Goal: Use online tool/utility

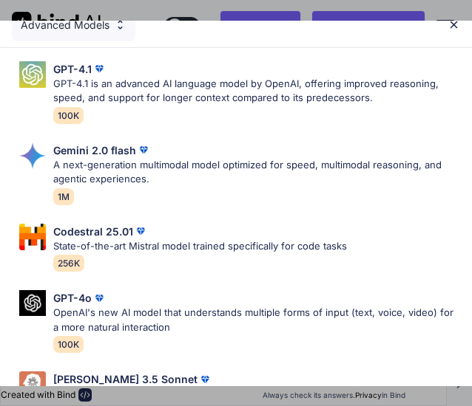
click at [458, 24] on img at bounding box center [453, 24] width 13 height 13
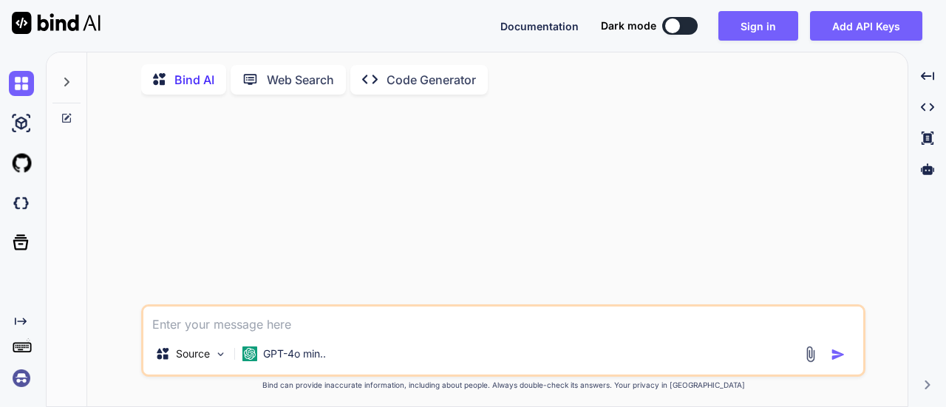
click at [471, 23] on button at bounding box center [679, 26] width 35 height 18
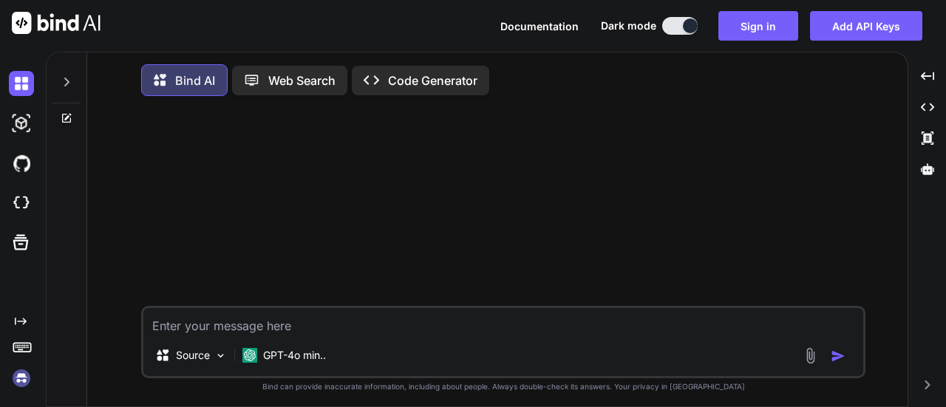
click at [18, 347] on rect at bounding box center [18, 347] width 1 height 1
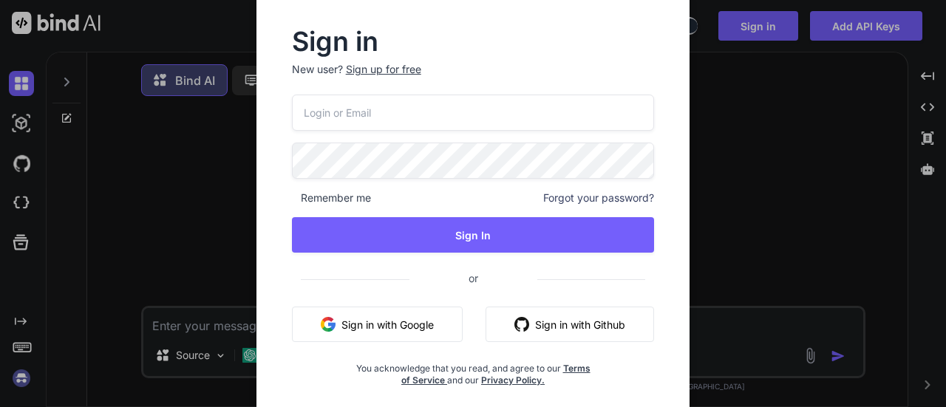
click at [18, 347] on div "Sign in New user? Sign up for free Remember me Forgot your password? Sign In or…" at bounding box center [473, 203] width 946 height 407
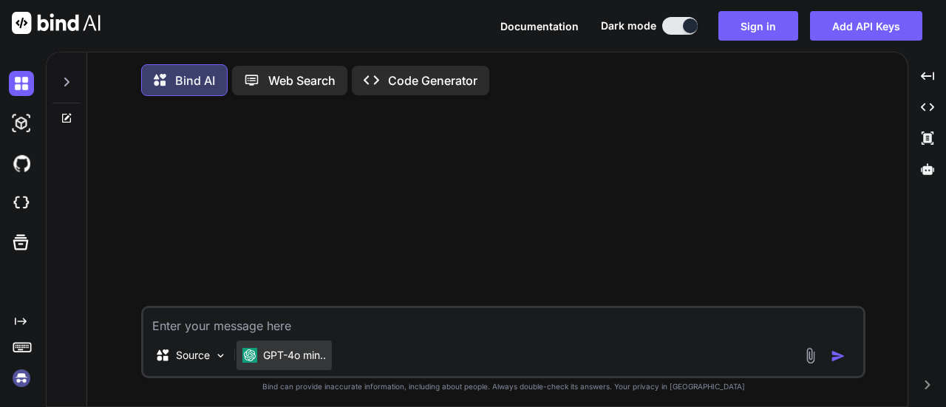
click at [293, 361] on p "GPT-4o min.." at bounding box center [294, 355] width 63 height 15
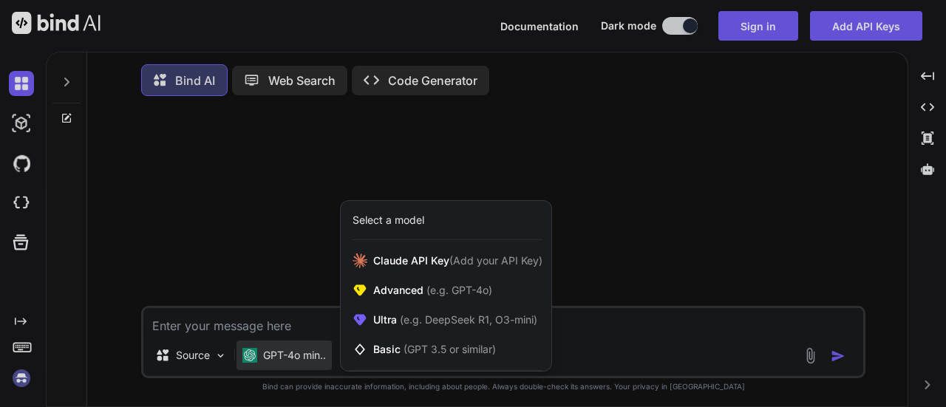
click at [316, 279] on div at bounding box center [473, 203] width 946 height 407
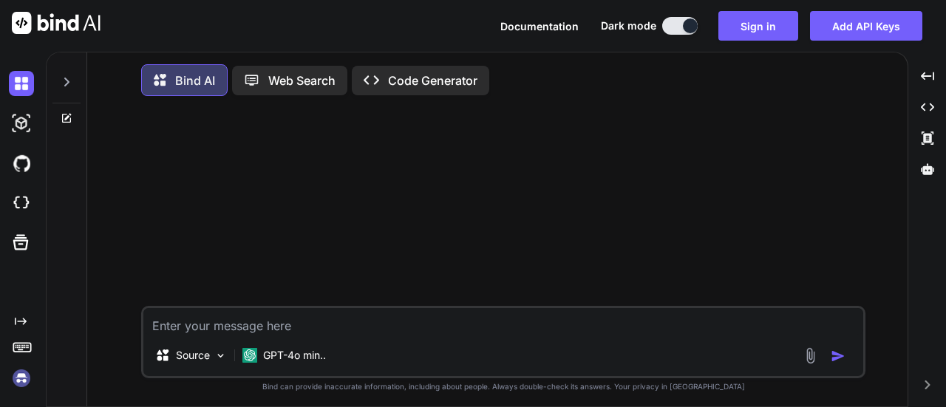
click at [57, 86] on div at bounding box center [66, 77] width 28 height 51
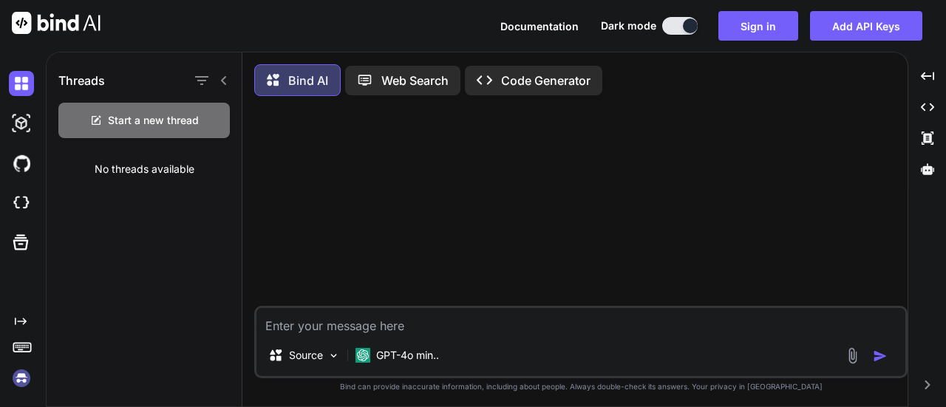
click at [219, 84] on icon at bounding box center [224, 81] width 12 height 12
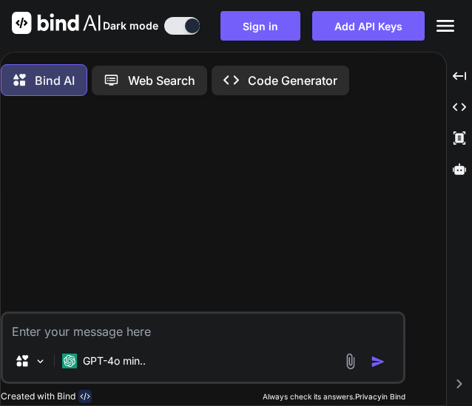
type textarea "x"
